Goal: Navigation & Orientation: Find specific page/section

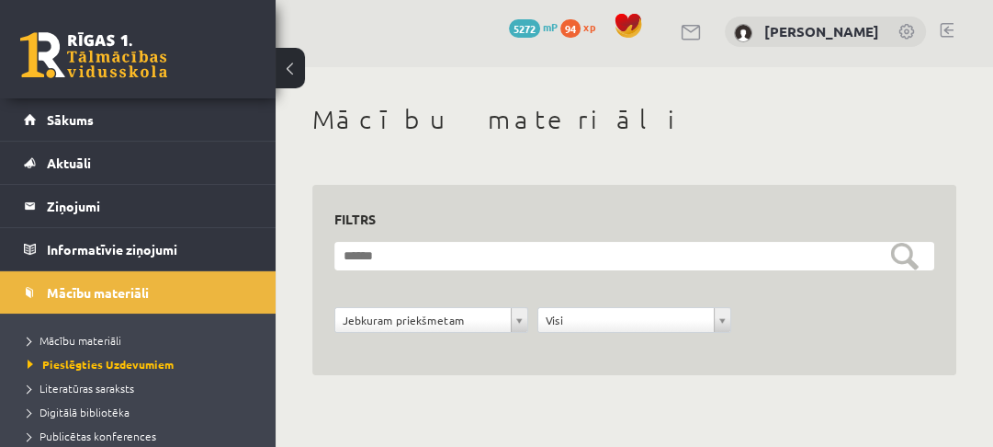
scroll to position [169, 0]
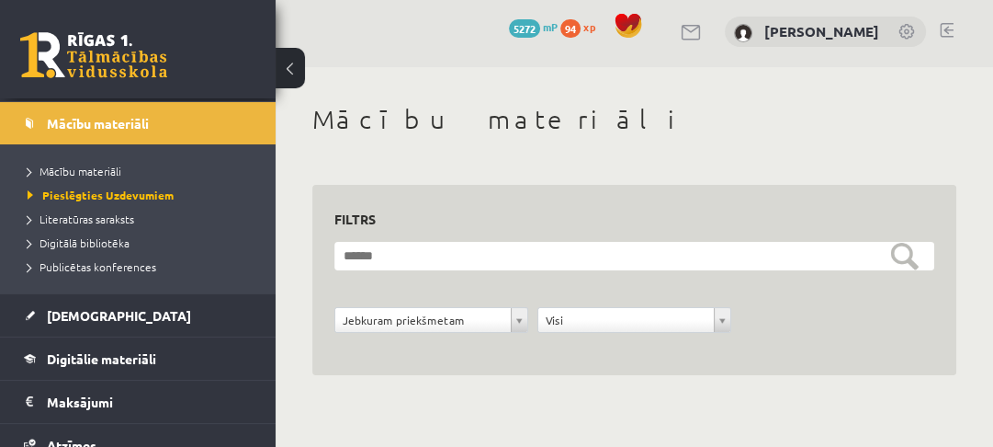
click at [96, 62] on link at bounding box center [93, 55] width 147 height 46
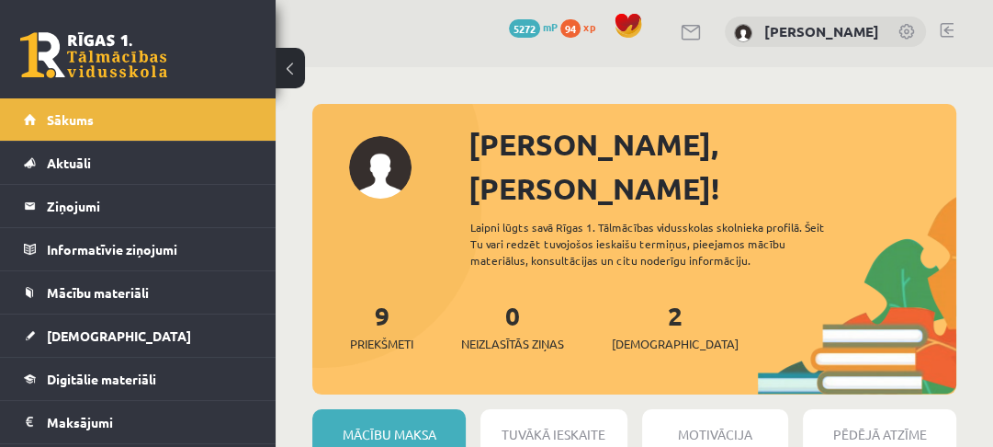
scroll to position [294, 0]
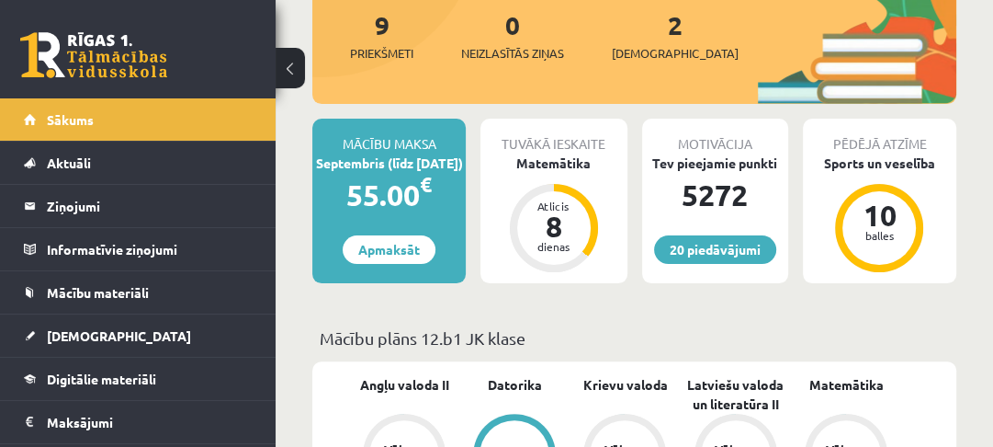
click at [713, 235] on link "20 piedāvājumi" at bounding box center [715, 249] width 122 height 28
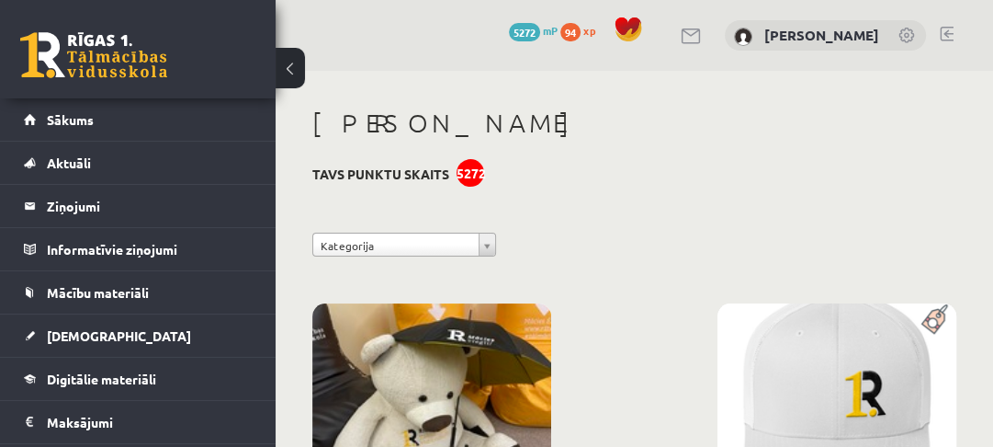
click at [408, 170] on h3 "Tavs punktu skaits 5272" at bounding box center [380, 174] width 137 height 16
click at [208, 40] on div "0 Dāvanas 5272 mP 94 xp" at bounding box center [138, 49] width 276 height 98
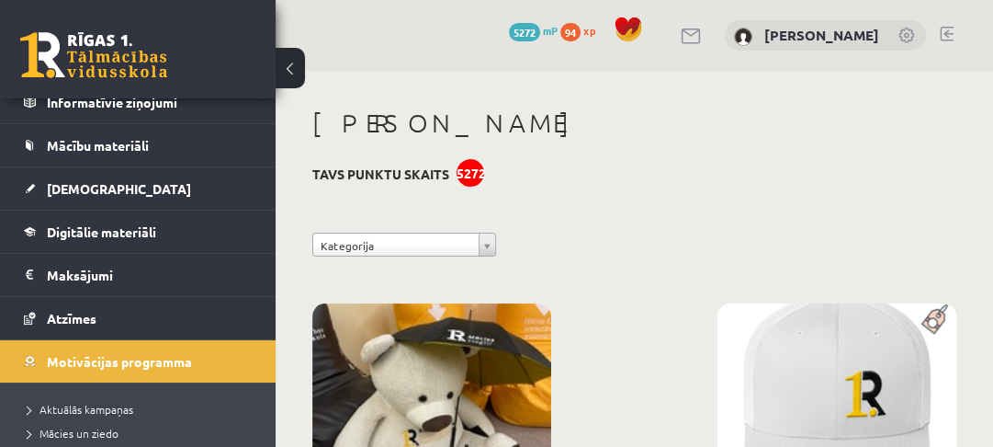
click at [764, 34] on link "[PERSON_NAME]" at bounding box center [821, 35] width 115 height 18
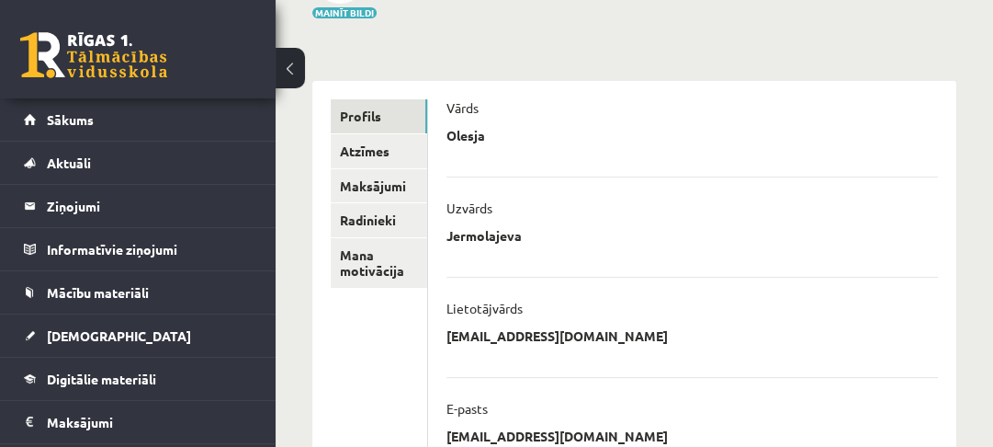
scroll to position [147, 0]
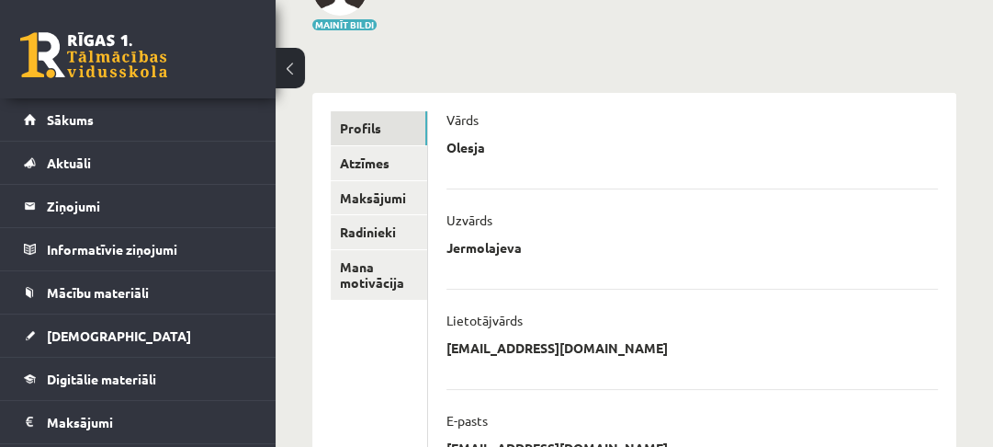
click at [379, 198] on link "Maksājumi" at bounding box center [379, 198] width 96 height 34
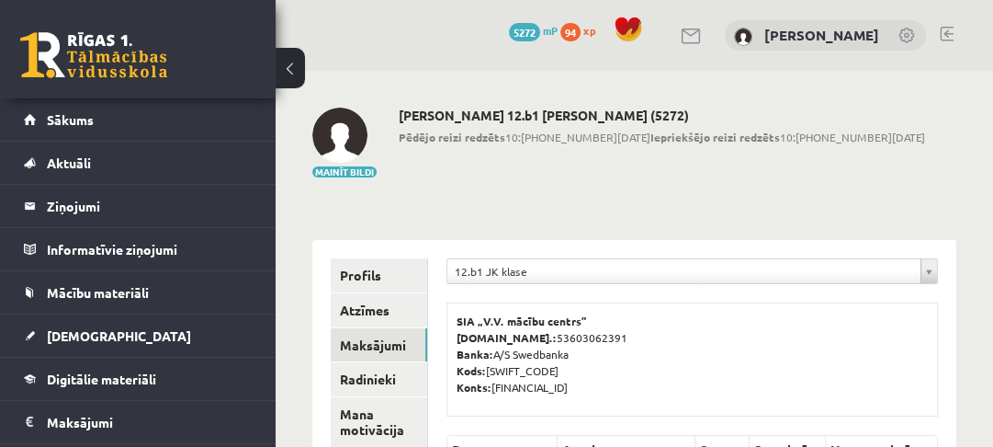
click at [119, 67] on link at bounding box center [93, 55] width 147 height 46
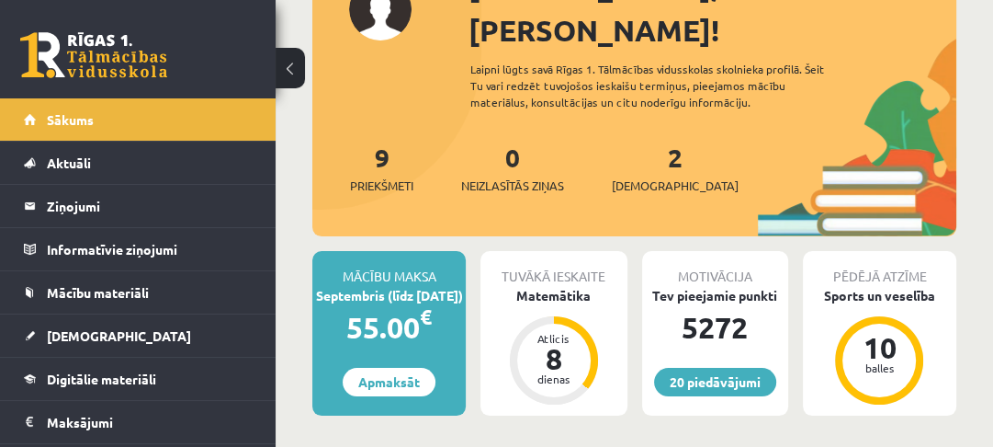
scroll to position [147, 0]
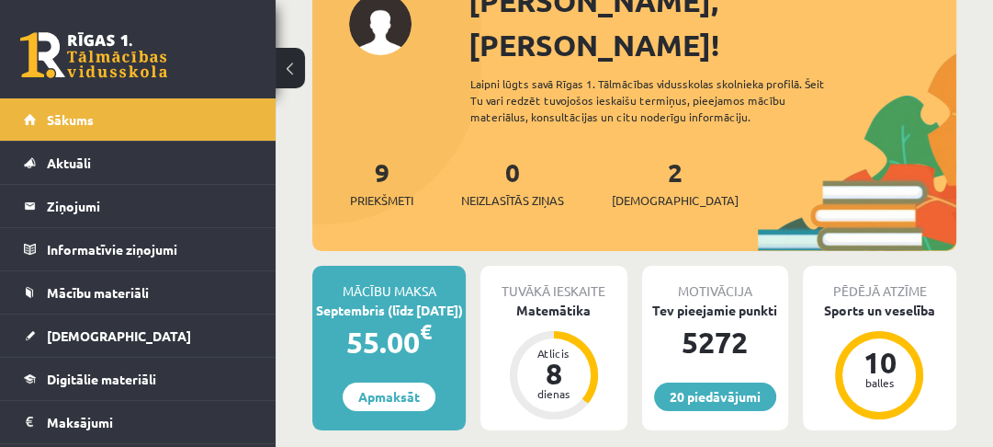
click at [642, 155] on link "2 Ieskaites" at bounding box center [675, 182] width 127 height 54
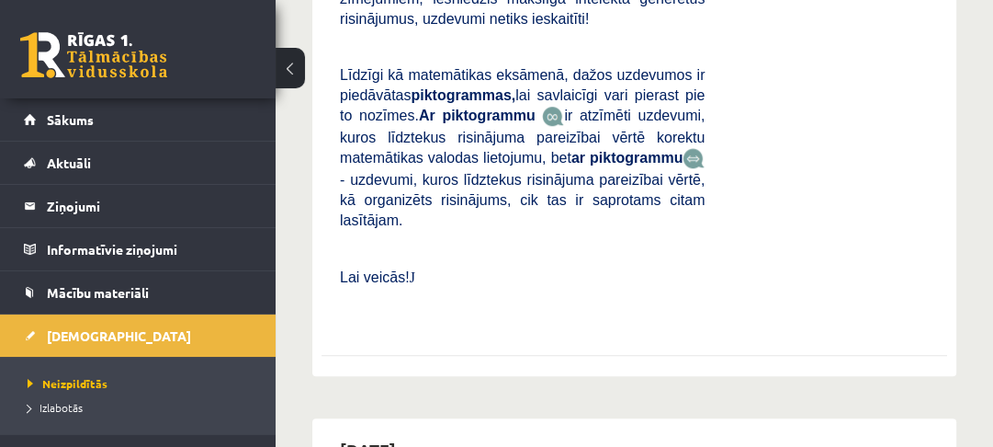
scroll to position [367, 0]
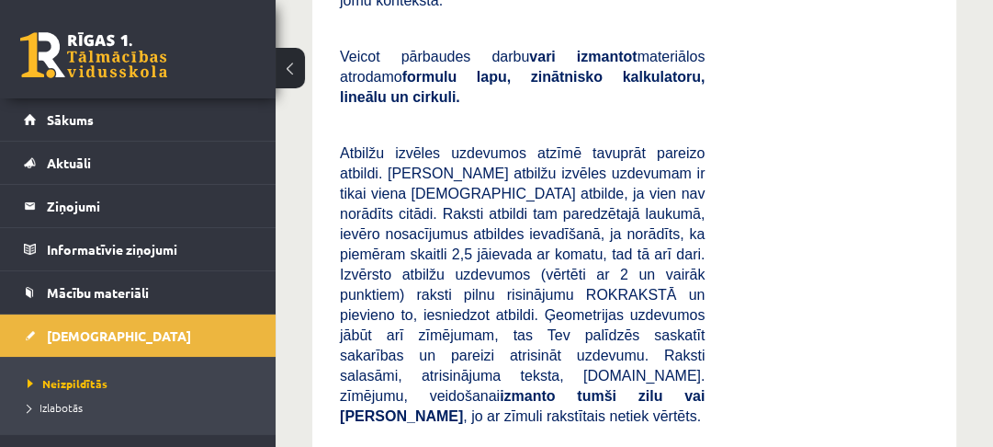
click at [183, 49] on div "0 Dāvanas 5272 mP 94 xp" at bounding box center [138, 49] width 276 height 98
